Goal: Task Accomplishment & Management: Use online tool/utility

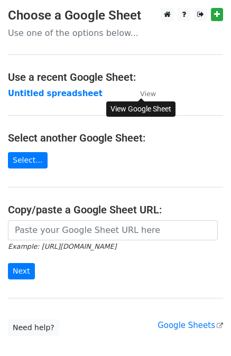
click at [148, 97] on small "View" at bounding box center [148, 94] width 16 height 8
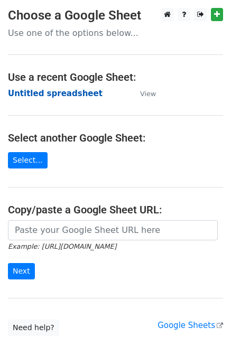
click at [54, 91] on strong "Untitled spreadsheet" at bounding box center [55, 94] width 95 height 10
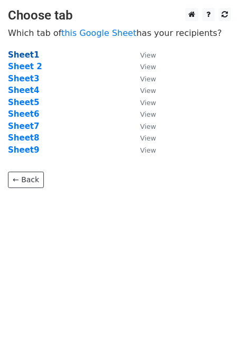
click at [21, 55] on strong "Sheet1" at bounding box center [23, 55] width 31 height 10
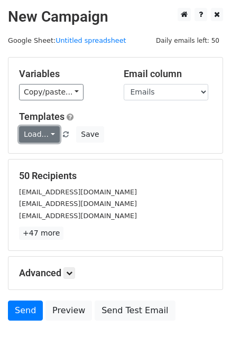
click at [53, 134] on link "Load..." at bounding box center [39, 134] width 41 height 16
click at [52, 134] on link "Load..." at bounding box center [39, 134] width 41 height 16
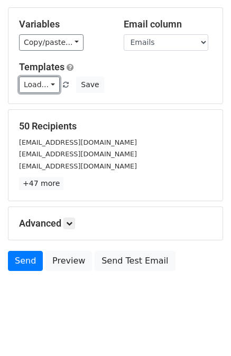
scroll to position [53, 0]
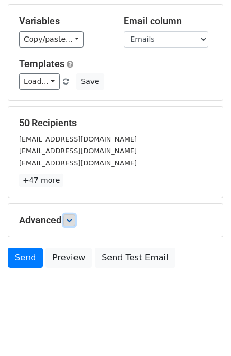
click at [72, 222] on icon at bounding box center [69, 220] width 6 height 6
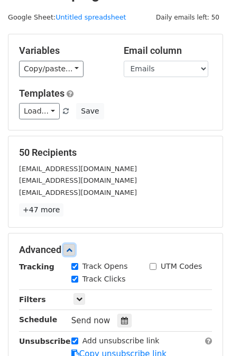
scroll to position [0, 0]
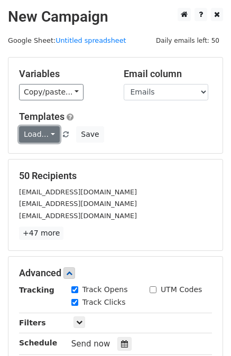
click at [46, 130] on link "Load..." at bounding box center [39, 134] width 41 height 16
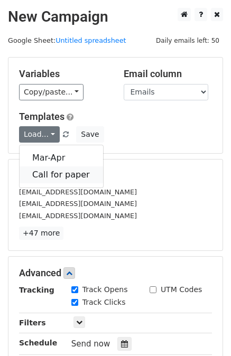
click at [49, 174] on link "Call for paper" at bounding box center [61, 174] width 83 height 17
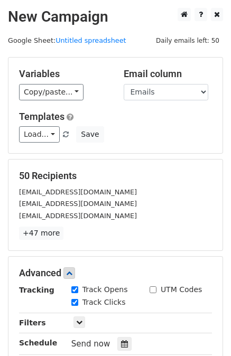
scroll to position [156, 0]
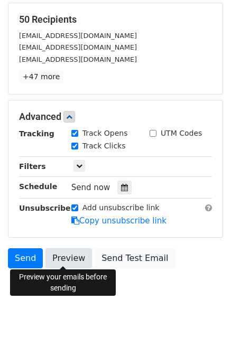
click at [61, 259] on link "Preview" at bounding box center [68, 258] width 46 height 20
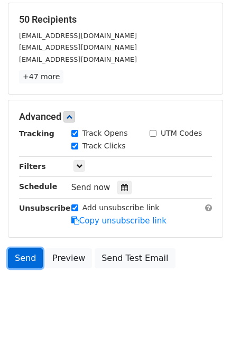
click at [33, 262] on link "Send" at bounding box center [25, 258] width 35 height 20
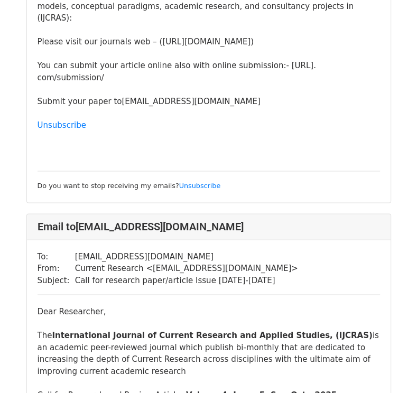
scroll to position [845, 0]
